Goal: Task Accomplishment & Management: Manage account settings

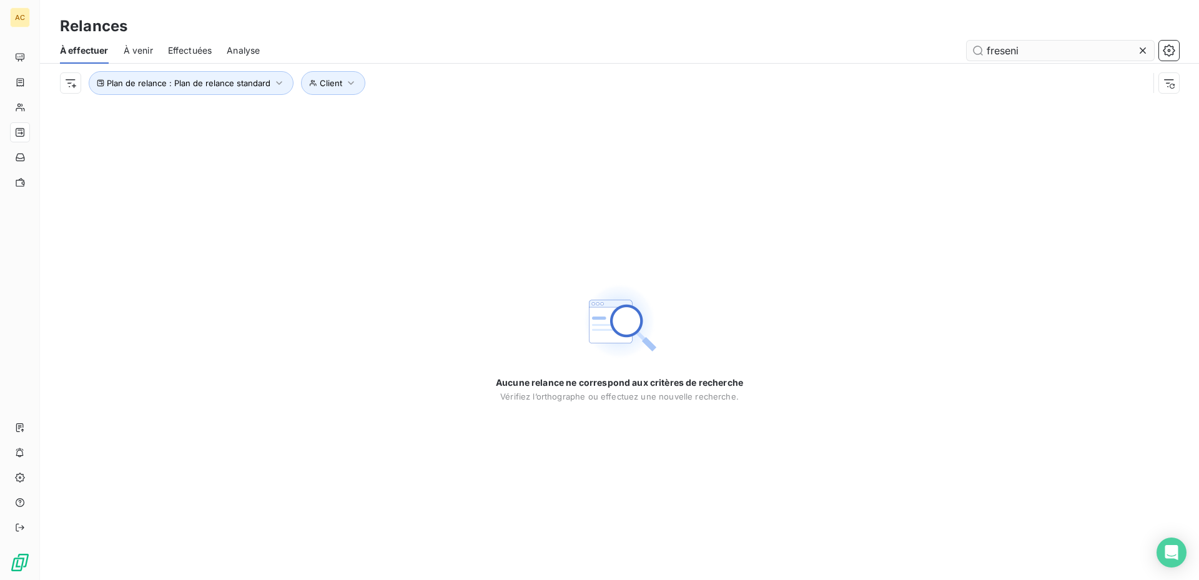
click at [1030, 47] on input "freseni" at bounding box center [1060, 51] width 187 height 20
type input "f"
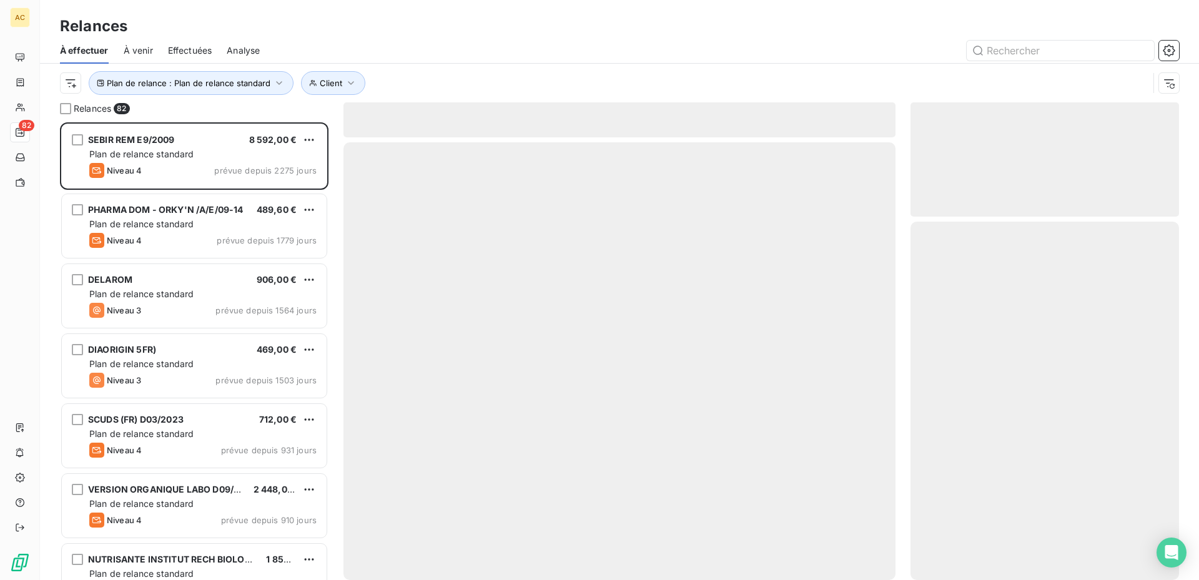
scroll to position [448, 259]
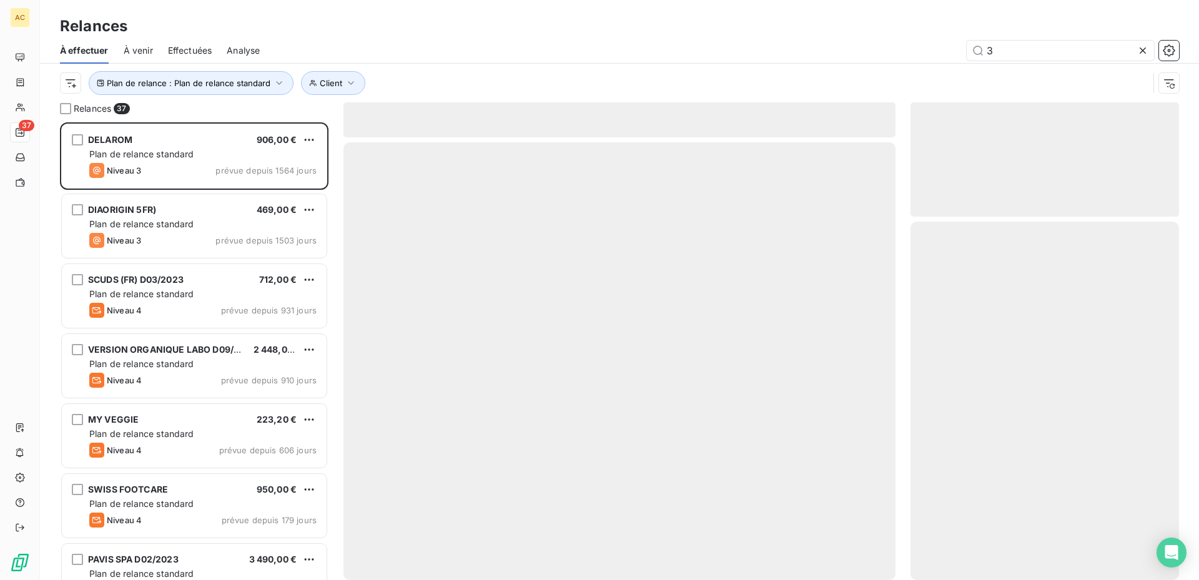
scroll to position [448, 259]
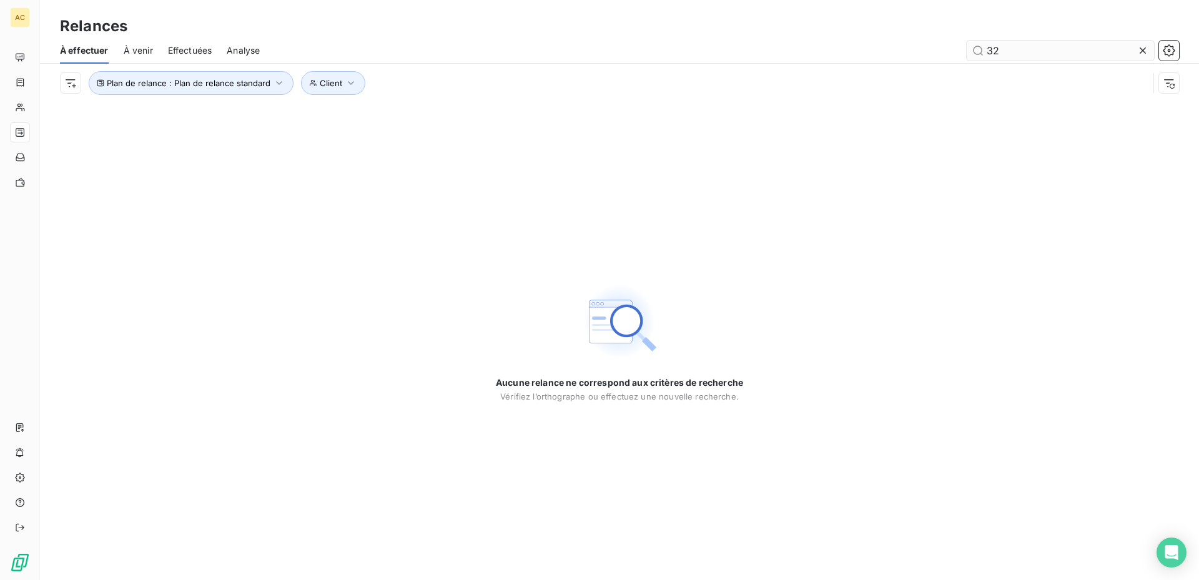
type input "3"
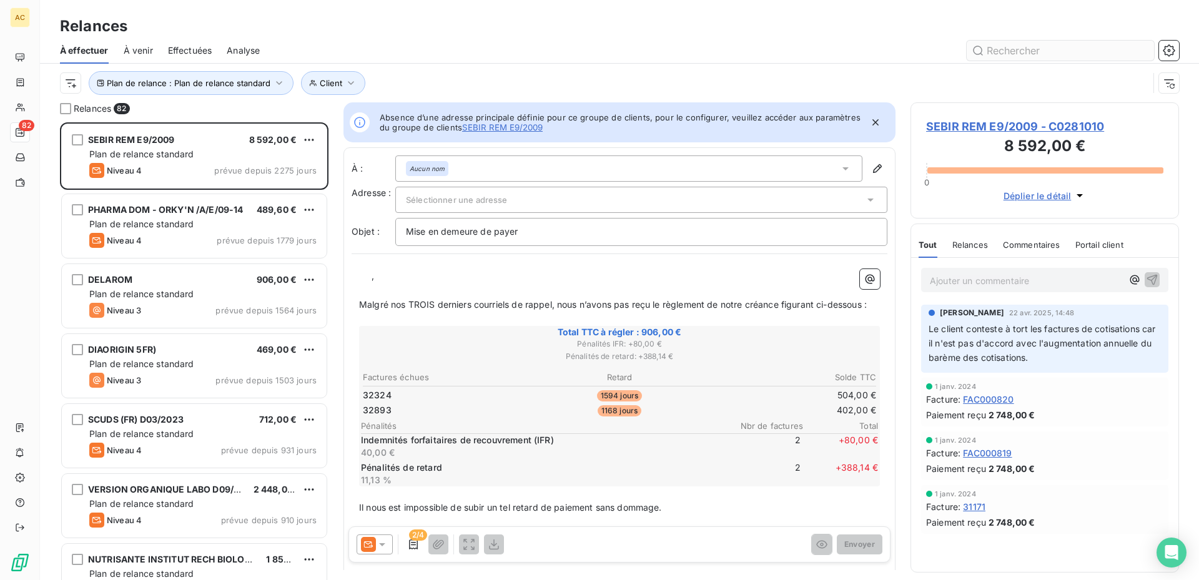
scroll to position [448, 259]
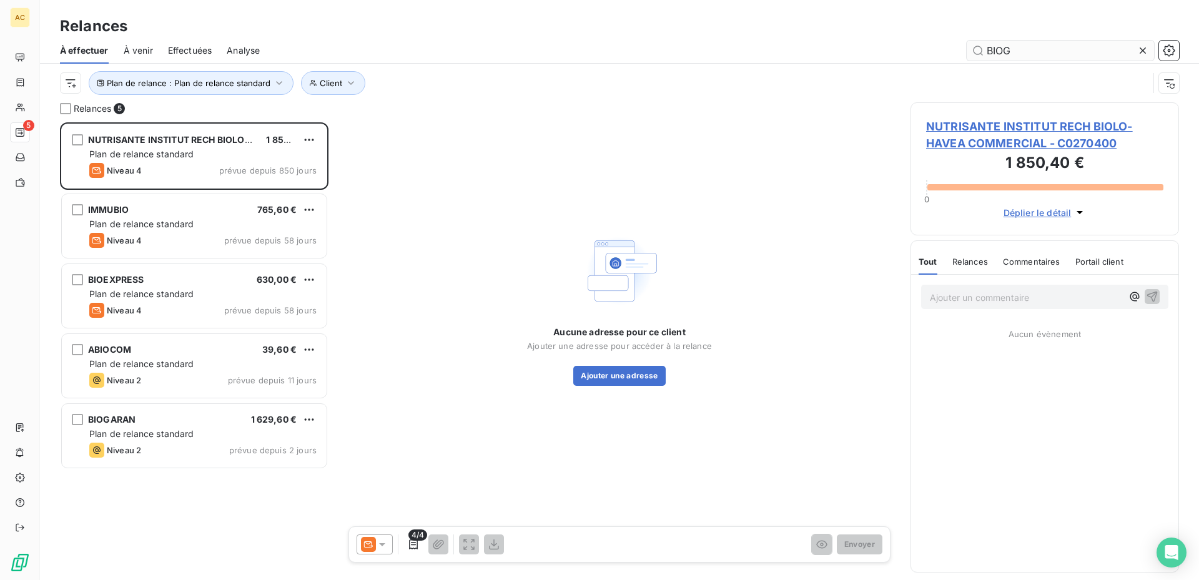
scroll to position [448, 259]
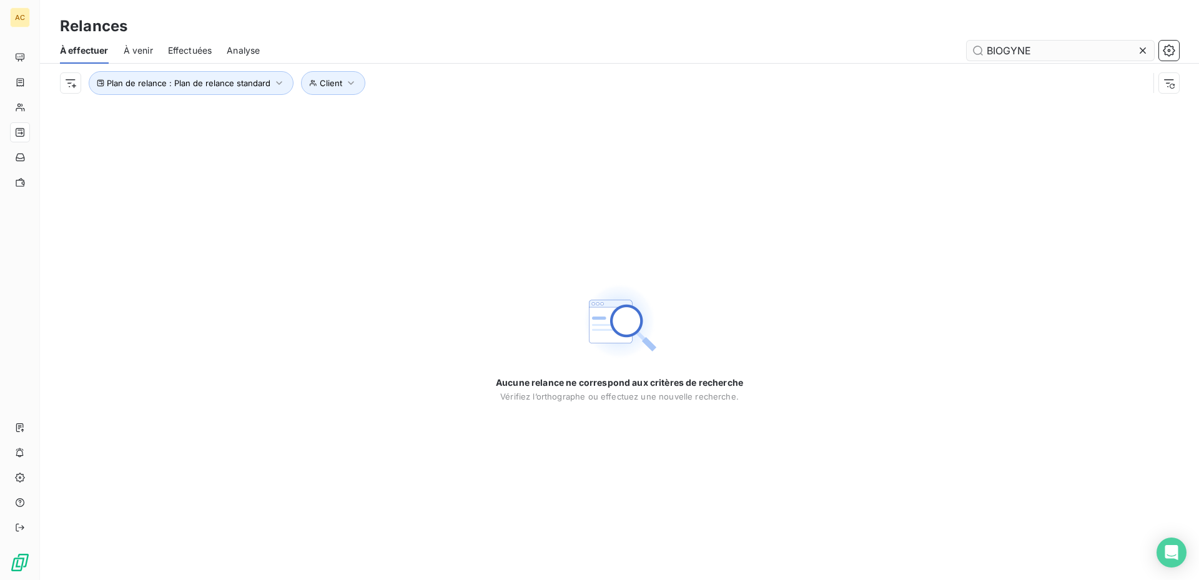
click at [1049, 50] on input "BIOGYNE" at bounding box center [1060, 51] width 187 height 20
type input "B"
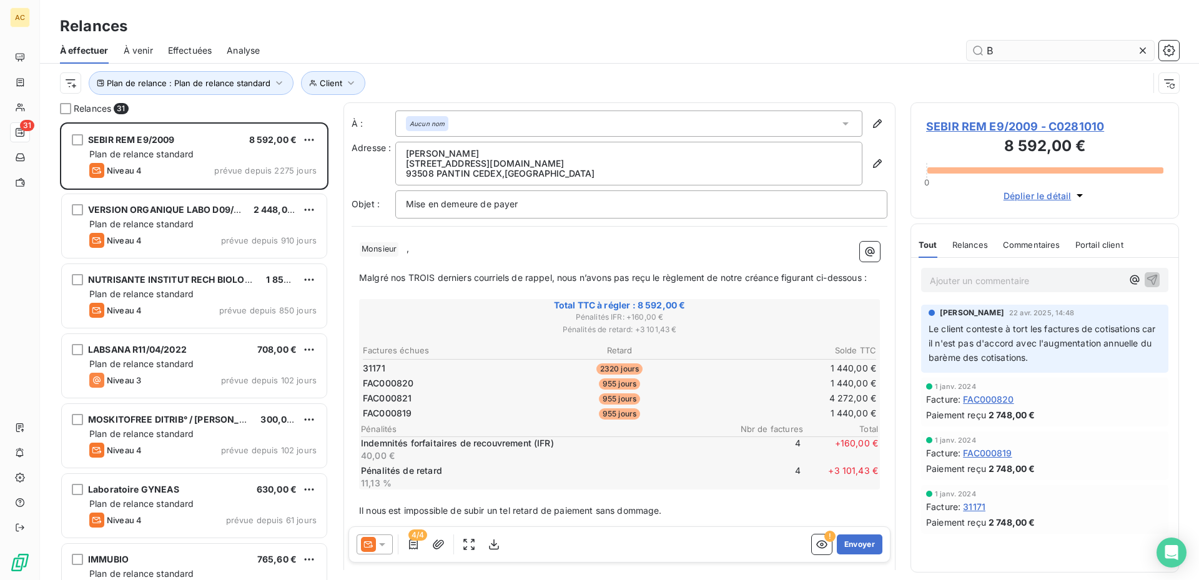
scroll to position [448, 259]
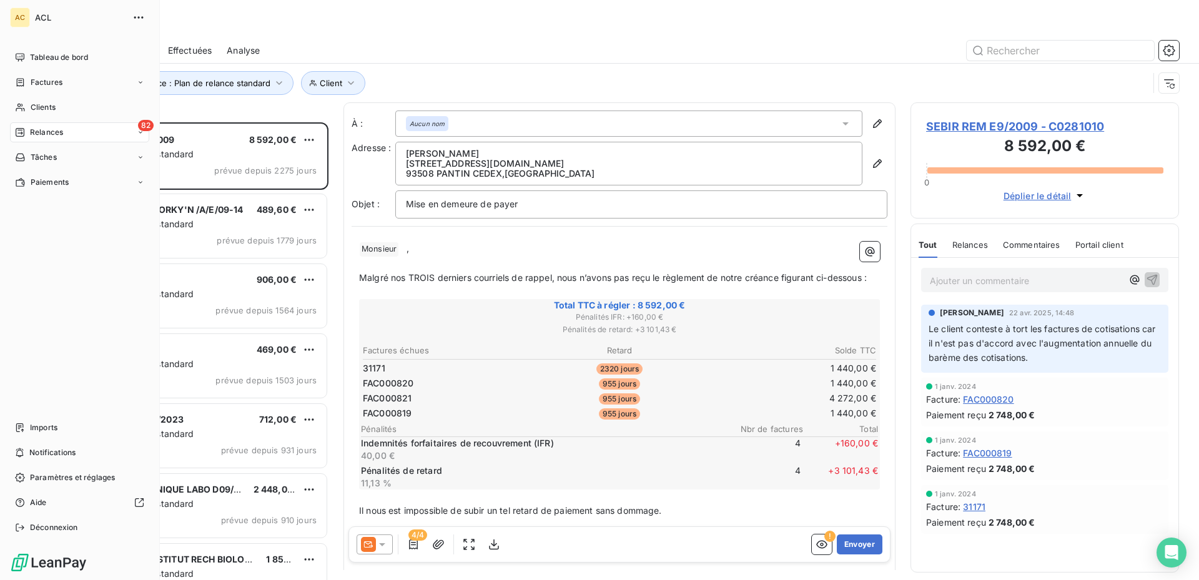
click at [59, 131] on span "Relances" at bounding box center [46, 132] width 33 height 11
click at [65, 131] on div "82 Relances" at bounding box center [79, 132] width 139 height 20
click at [142, 131] on icon at bounding box center [140, 132] width 7 height 7
click at [60, 132] on span "Relances" at bounding box center [46, 132] width 33 height 11
click at [139, 84] on icon at bounding box center [140, 82] width 7 height 7
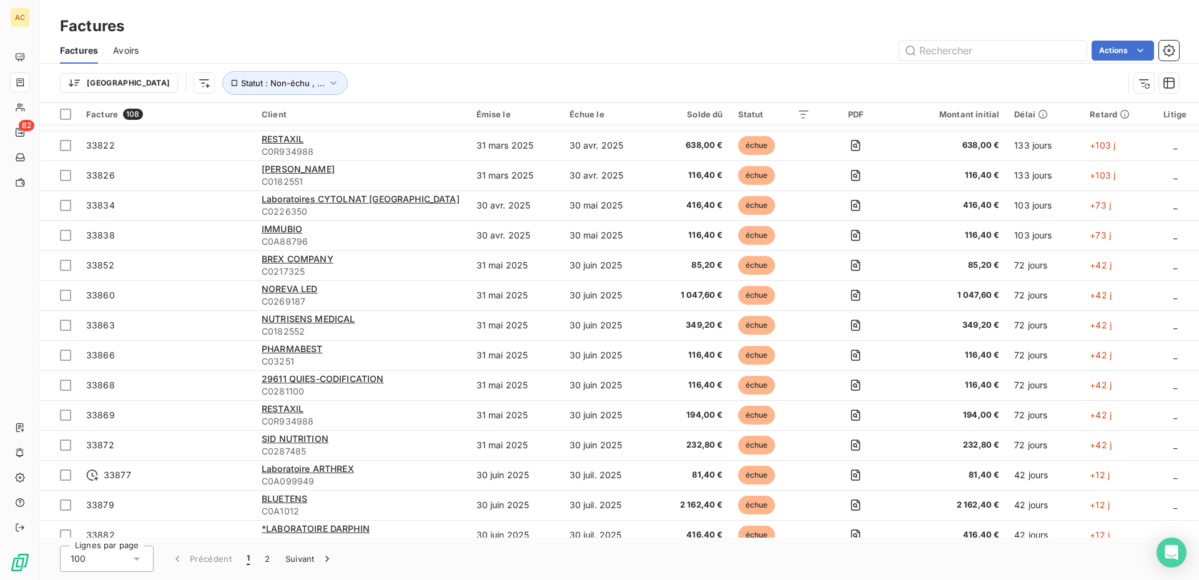
scroll to position [874, 0]
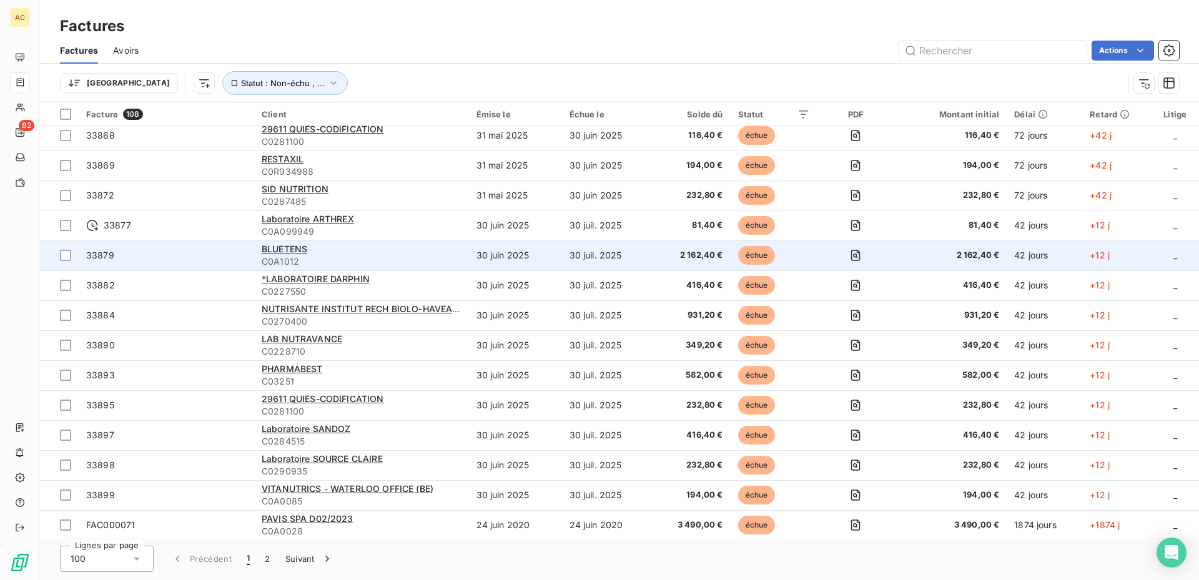
click at [97, 255] on span "33879" at bounding box center [100, 255] width 28 height 11
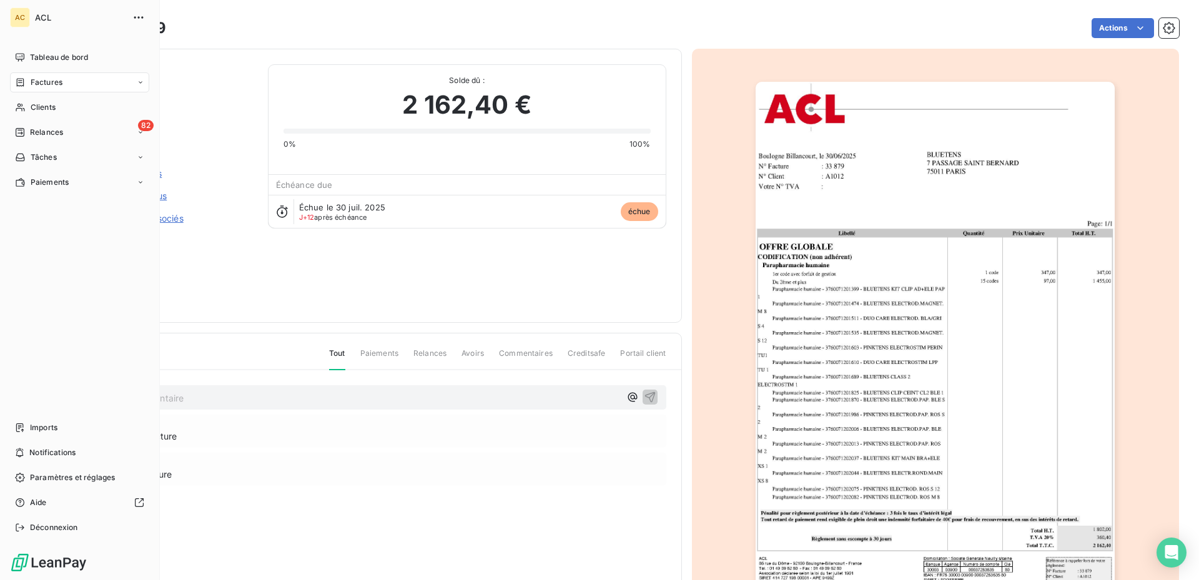
click at [142, 82] on icon at bounding box center [140, 82] width 7 height 7
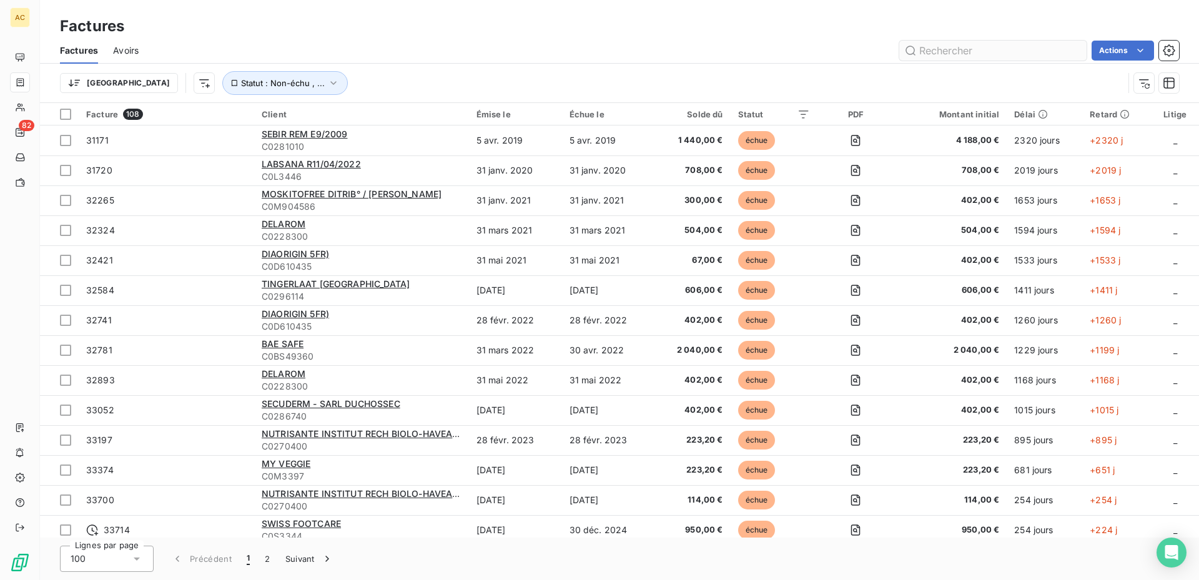
click at [950, 51] on input "text" at bounding box center [992, 51] width 187 height 20
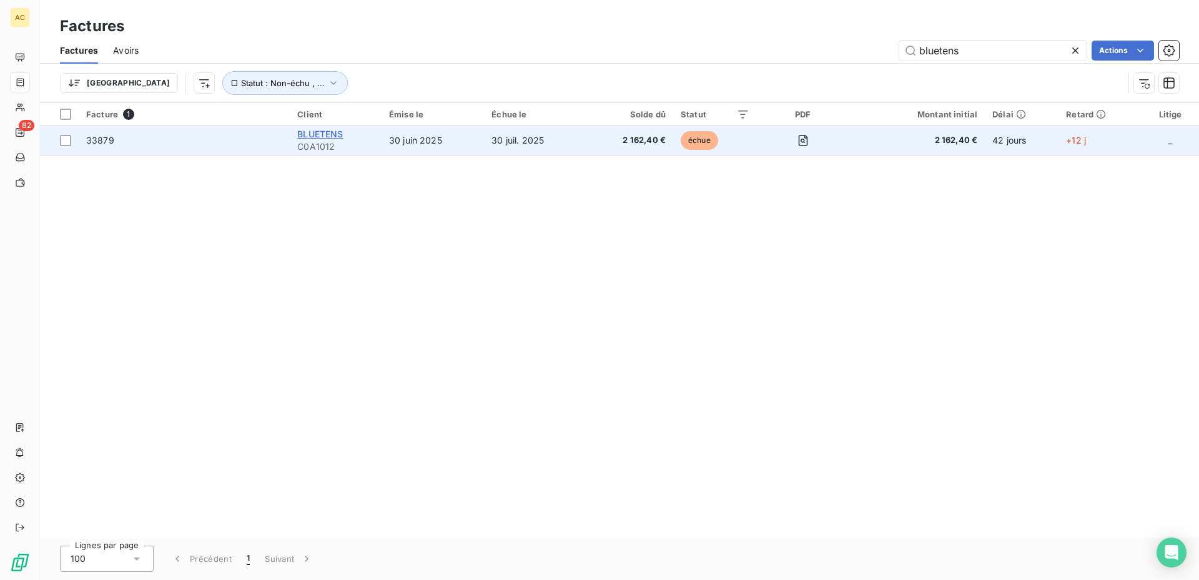
type input "bluetens"
click at [333, 132] on span "BLUETENS" at bounding box center [320, 134] width 46 height 11
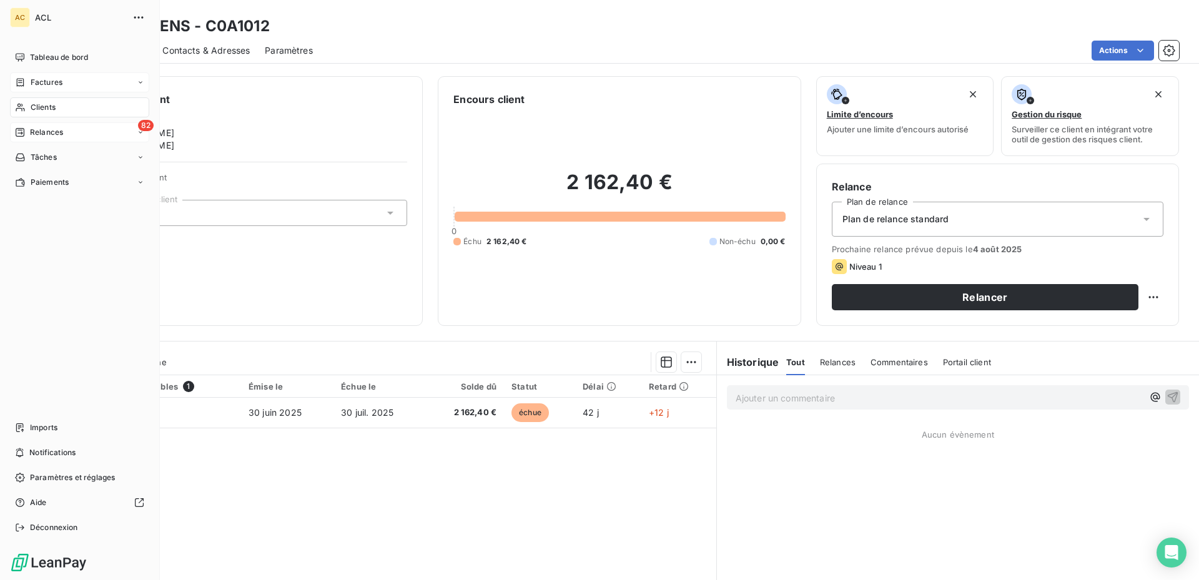
click at [137, 130] on div "82 Relances" at bounding box center [79, 132] width 139 height 20
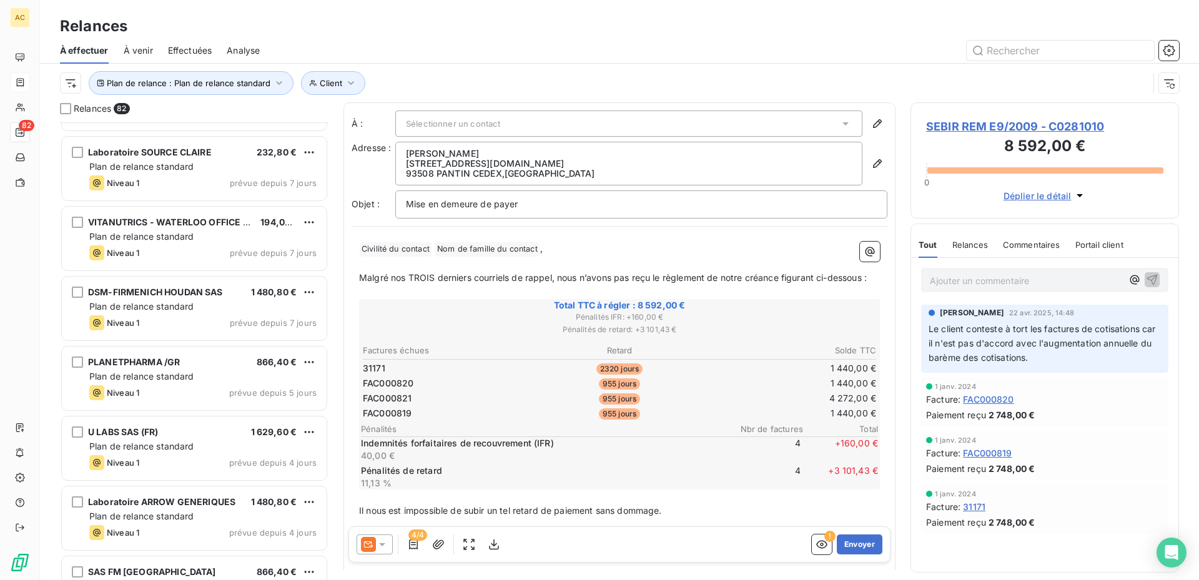
scroll to position [4060, 0]
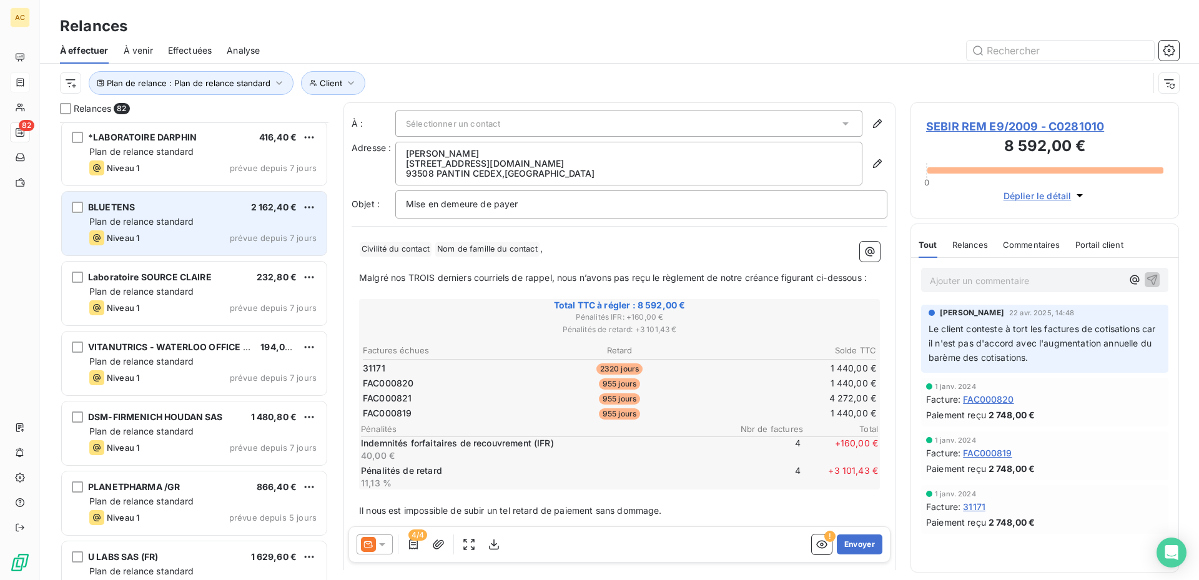
click at [167, 228] on div "BLUETENS 2 162,40 € Plan de relance standard Niveau 1 prévue depuis 7 jours" at bounding box center [194, 224] width 265 height 64
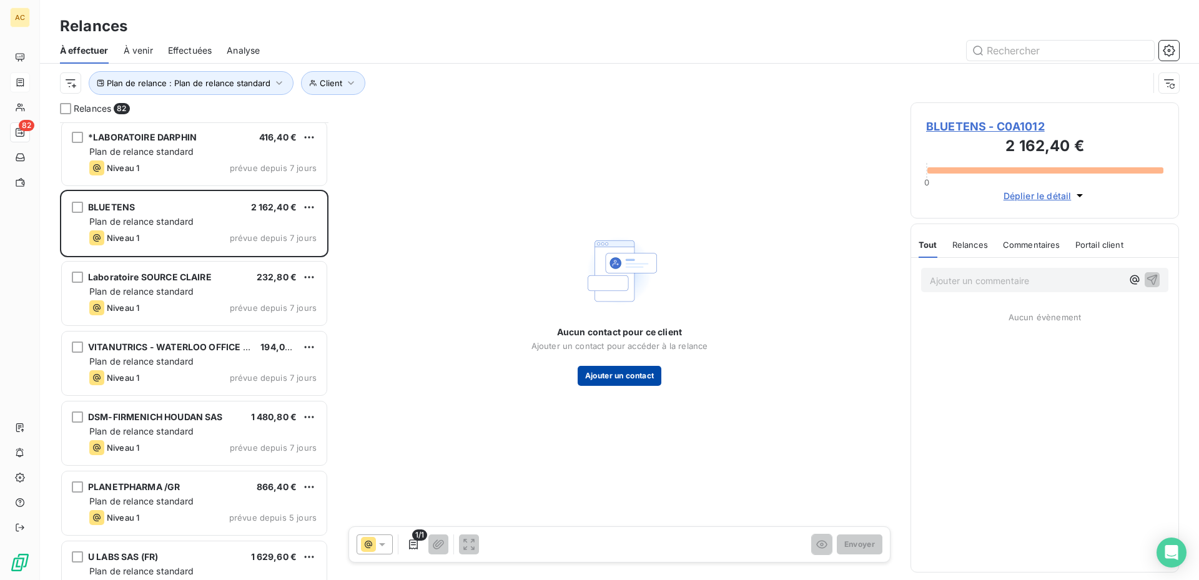
click at [604, 372] on button "Ajouter un contact" at bounding box center [620, 376] width 84 height 20
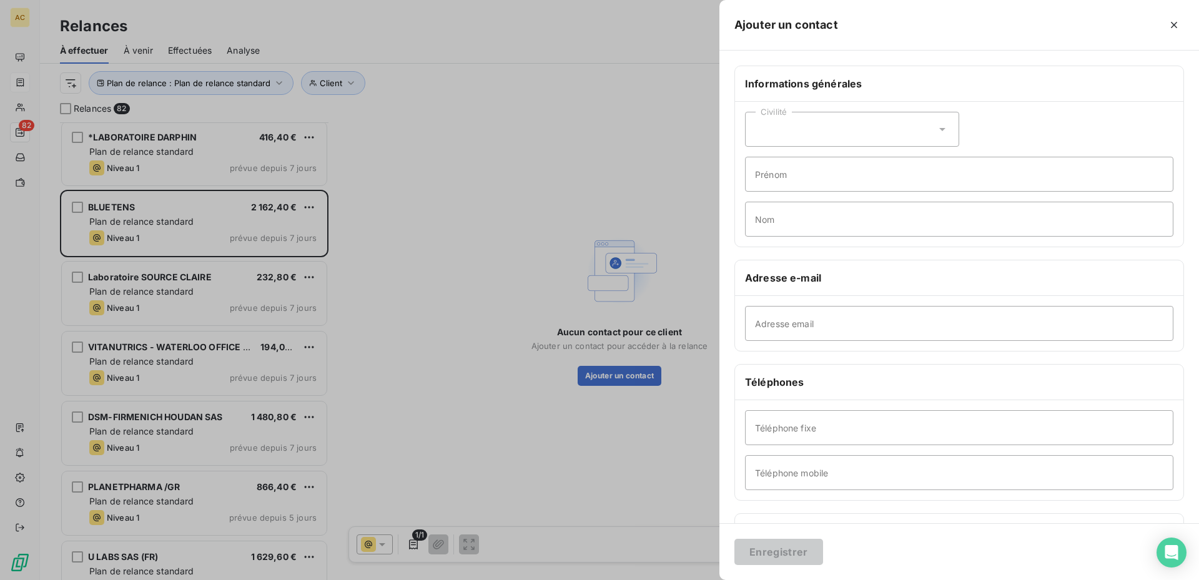
click at [942, 129] on icon at bounding box center [942, 129] width 12 height 12
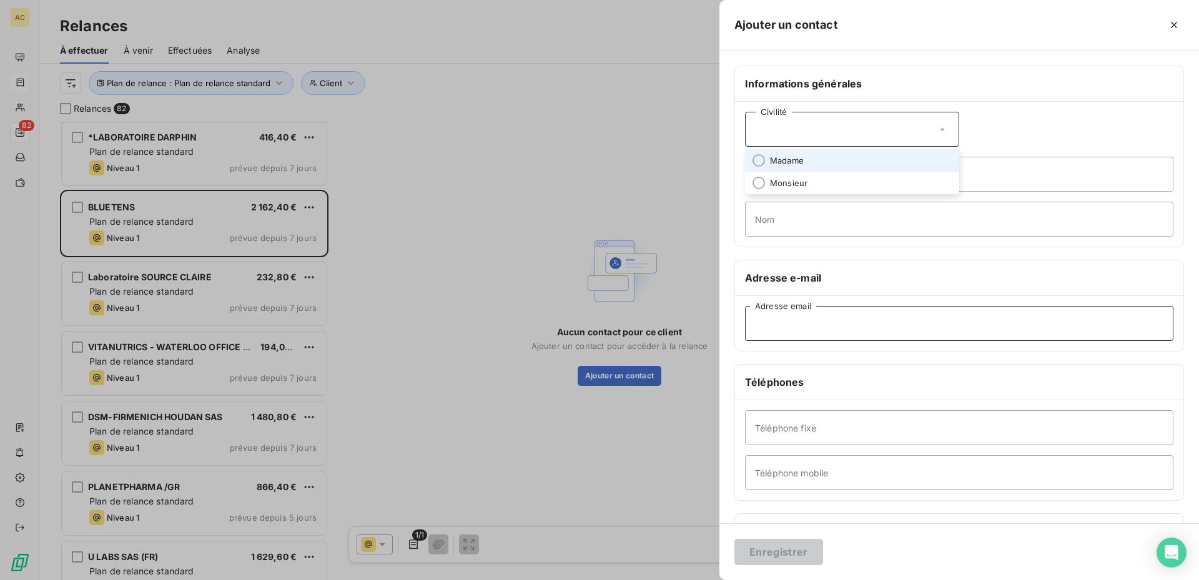
click at [845, 321] on input "Adresse email" at bounding box center [959, 323] width 428 height 35
click at [794, 323] on input "Adresse email" at bounding box center [959, 323] width 428 height 35
paste input "[EMAIL_ADDRESS][DOMAIN_NAME]"
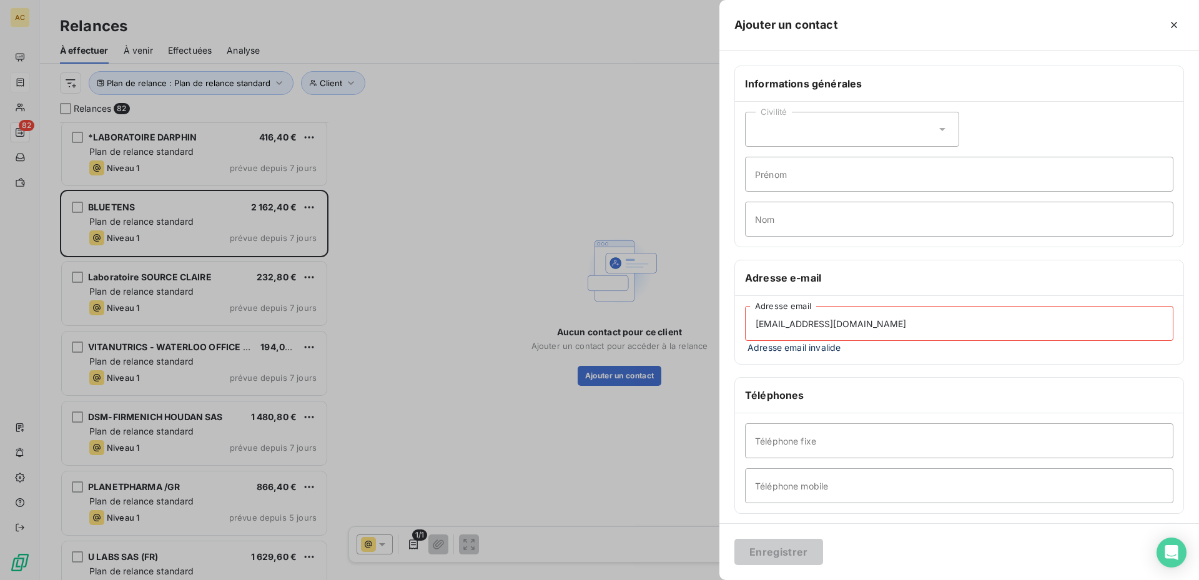
click at [753, 325] on input "[EMAIL_ADDRESS][DOMAIN_NAME]" at bounding box center [959, 323] width 428 height 35
click at [922, 330] on input "[EMAIL_ADDRESS][DOMAIN_NAME]" at bounding box center [959, 323] width 428 height 35
click at [755, 328] on input "[EMAIL_ADDRESS][DOMAIN_NAME]" at bounding box center [959, 323] width 428 height 35
click at [897, 324] on input "[EMAIL_ADDRESS][DOMAIN_NAME]" at bounding box center [959, 323] width 428 height 35
click at [876, 323] on input "[EMAIL_ADDRESS][DOMAIN_NAME]" at bounding box center [959, 323] width 428 height 35
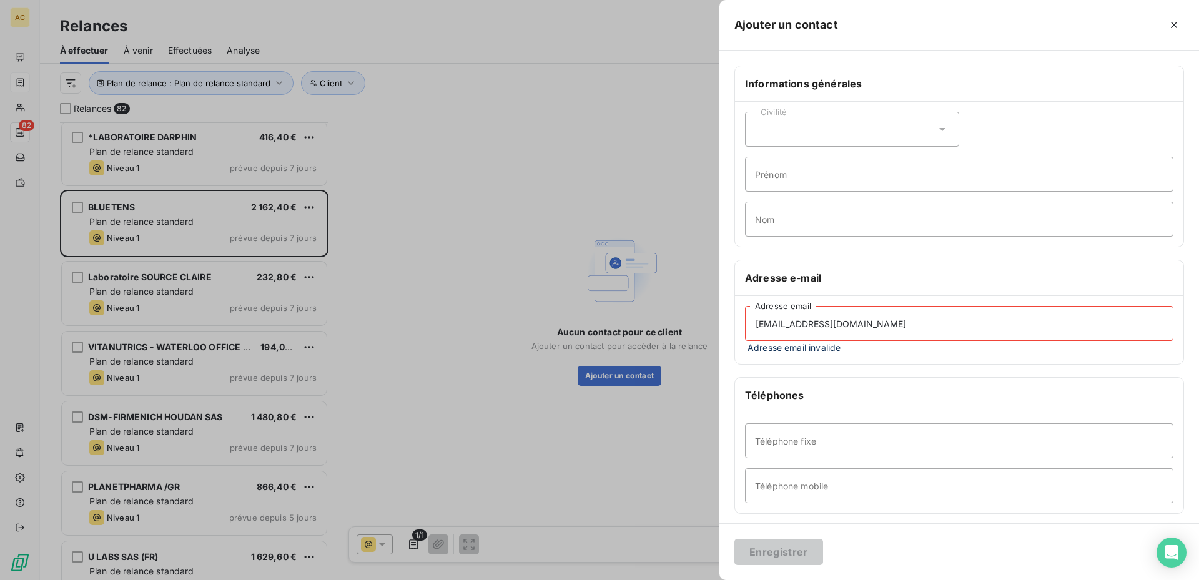
click at [755, 323] on input "[EMAIL_ADDRESS][DOMAIN_NAME]" at bounding box center [959, 323] width 428 height 35
click at [896, 327] on input "[EMAIL_ADDRESS][DOMAIN_NAME]" at bounding box center [959, 323] width 428 height 35
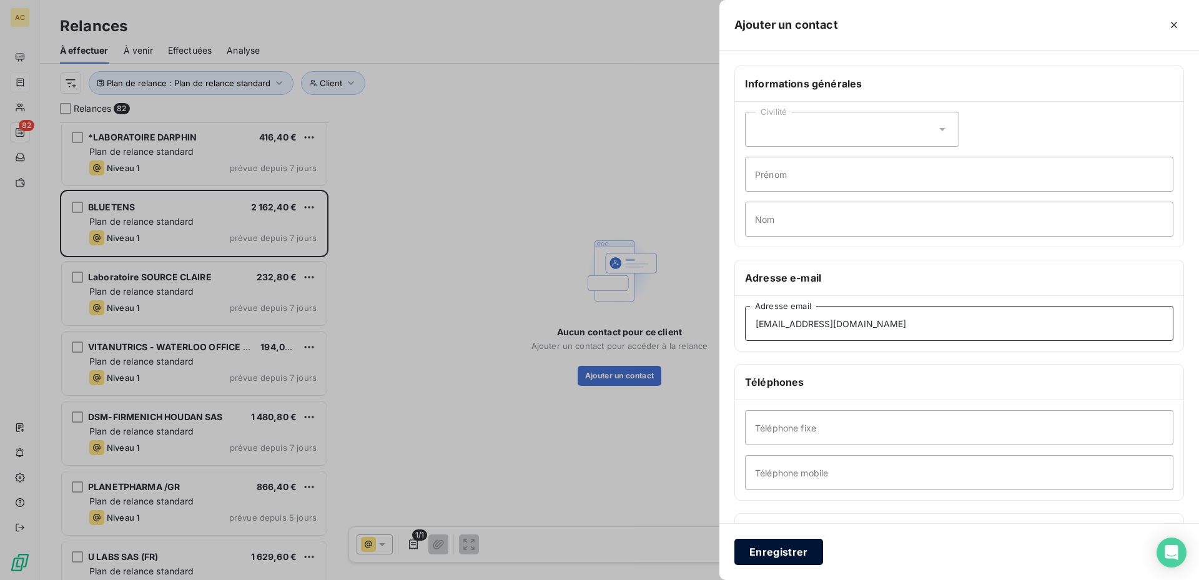
type input "[EMAIL_ADDRESS][DOMAIN_NAME]"
click at [763, 548] on button "Enregistrer" at bounding box center [778, 552] width 89 height 26
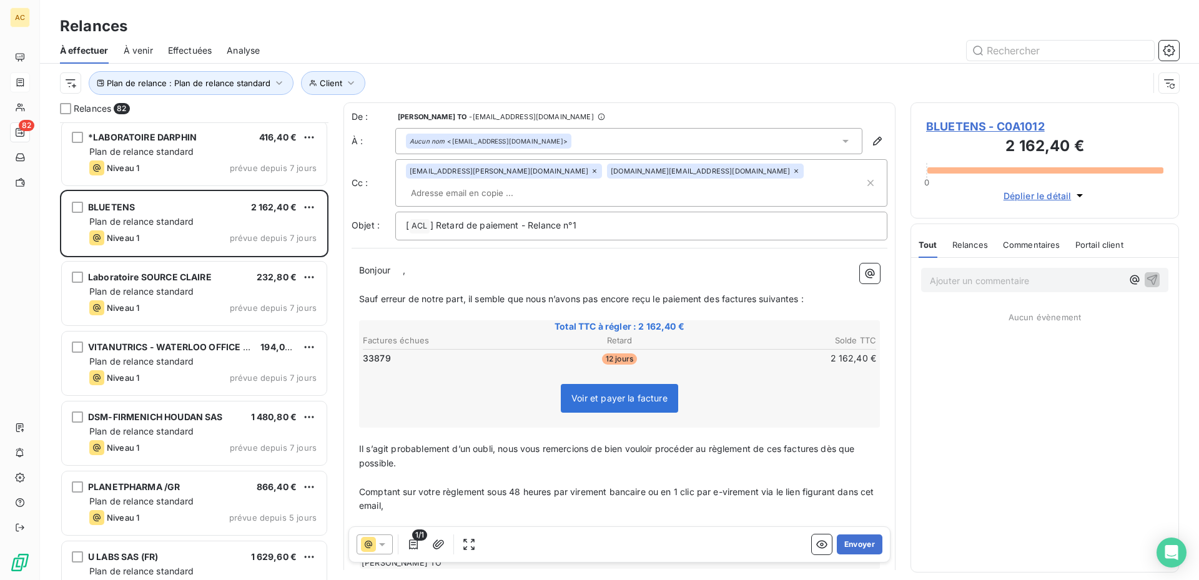
click at [591, 175] on icon at bounding box center [594, 170] width 7 height 7
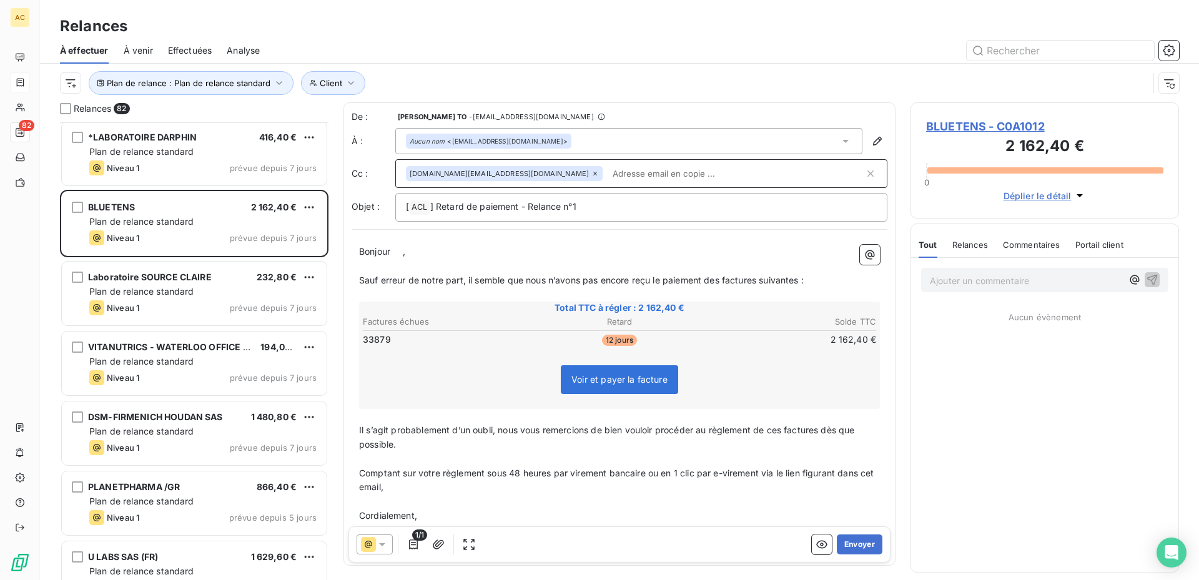
click at [591, 174] on icon at bounding box center [594, 173] width 7 height 7
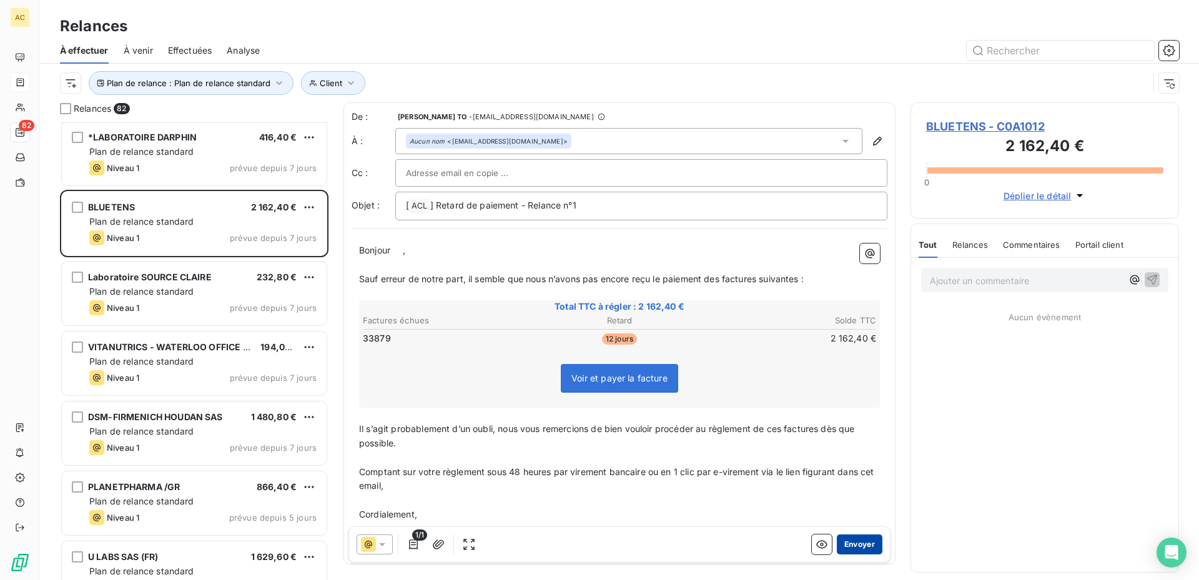
click at [842, 548] on button "Envoyer" at bounding box center [860, 545] width 46 height 20
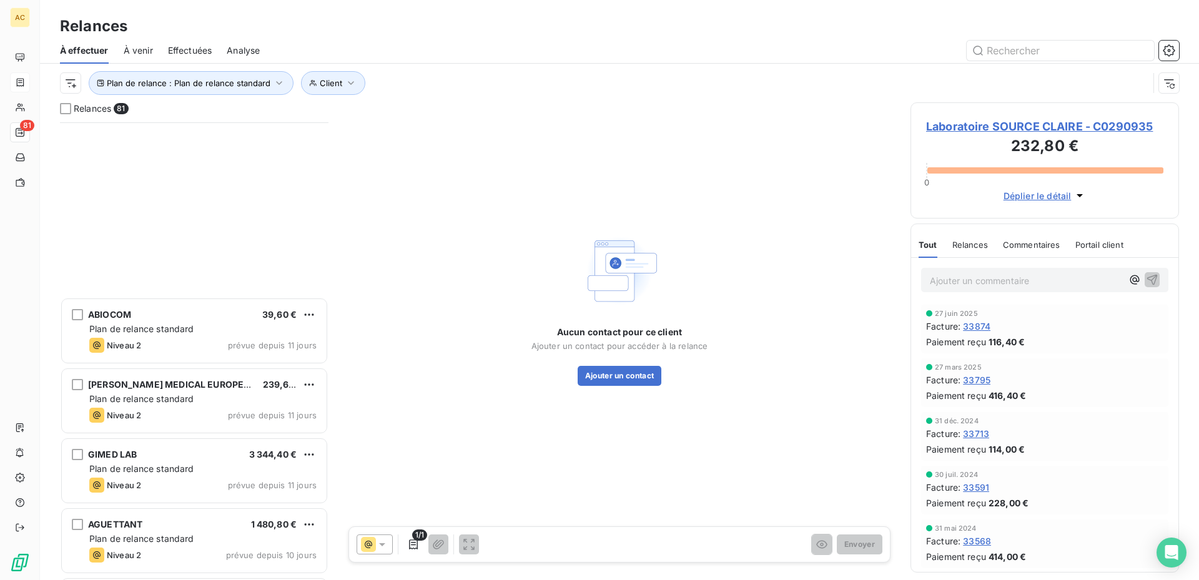
scroll to position [2936, 0]
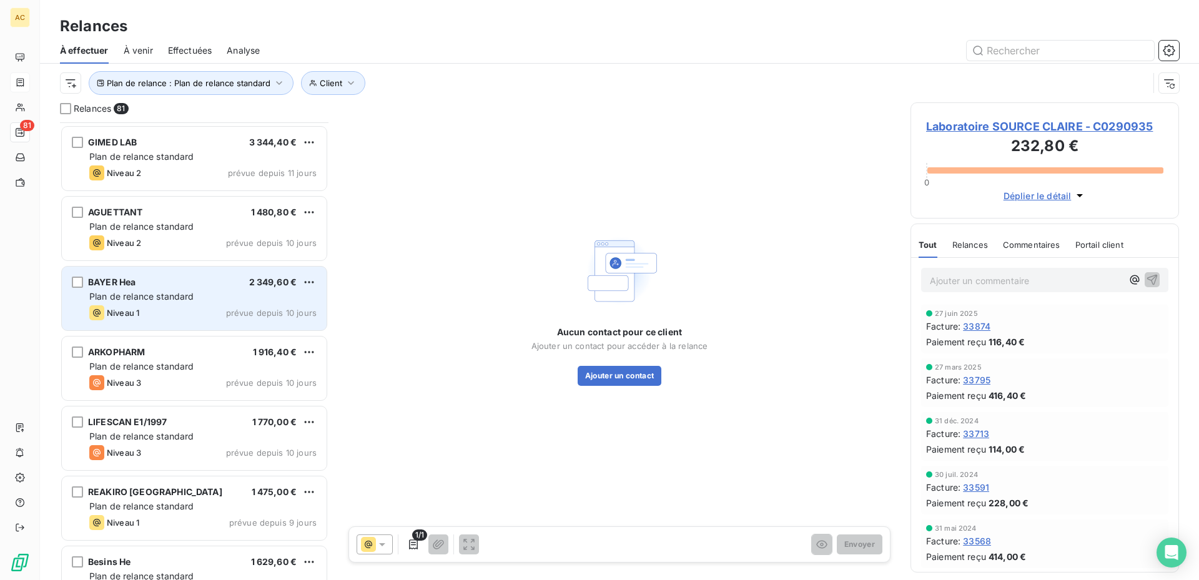
click at [104, 279] on span "BAYER Hea" at bounding box center [111, 282] width 47 height 11
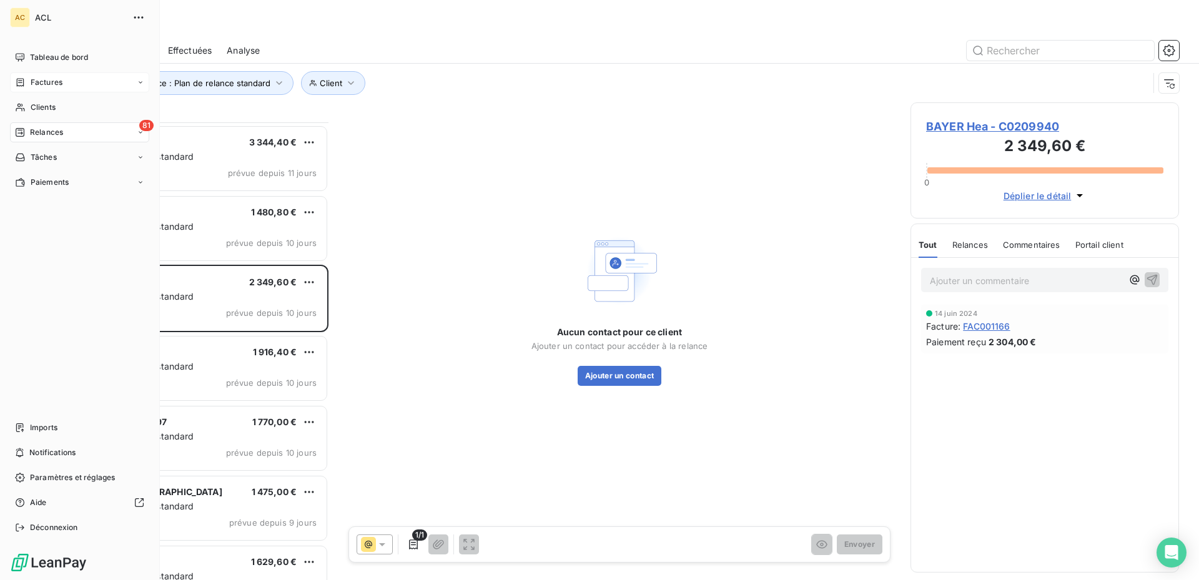
click at [139, 129] on icon at bounding box center [140, 132] width 7 height 7
click at [143, 82] on icon at bounding box center [140, 82] width 7 height 7
